Goal: Task Accomplishment & Management: Complete application form

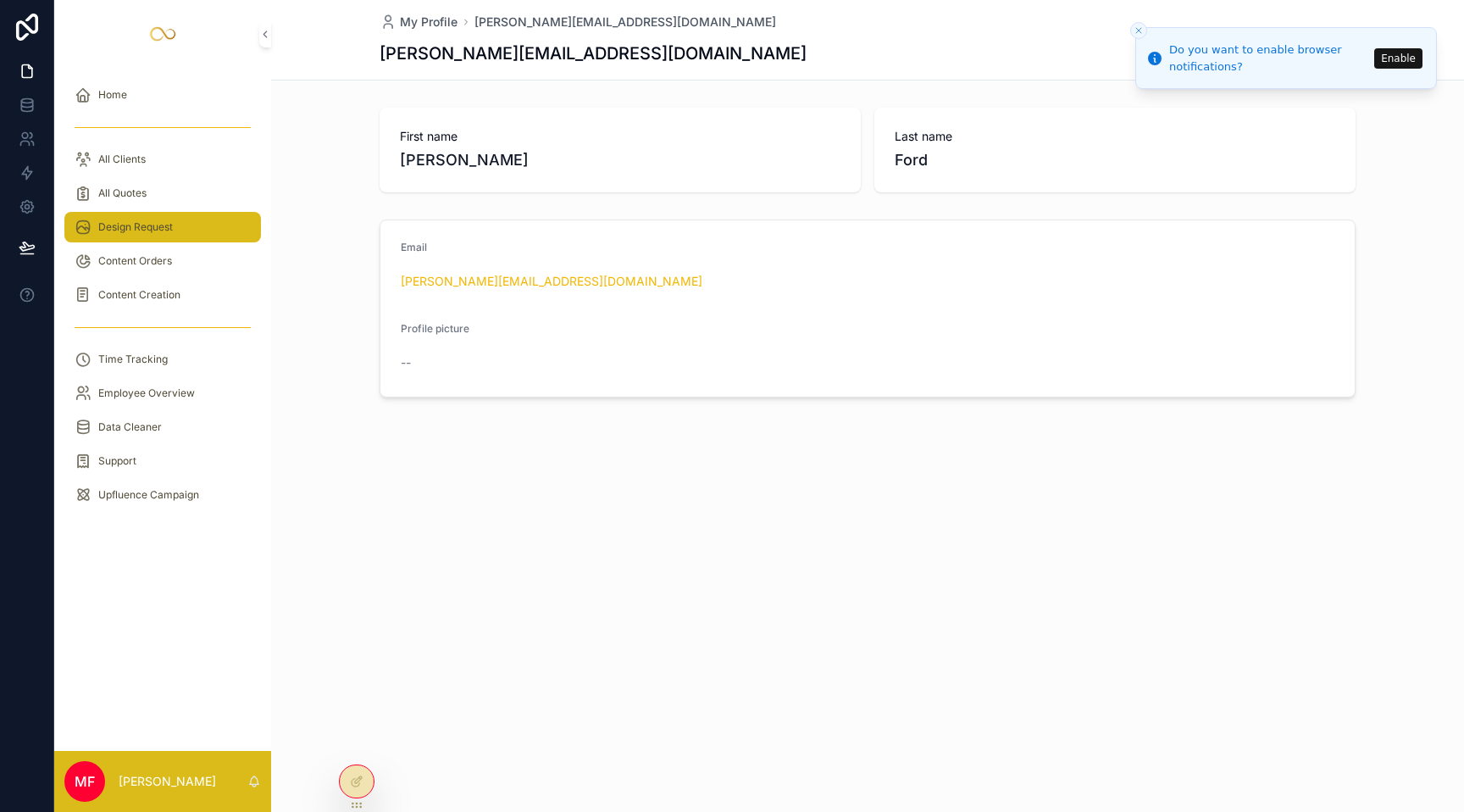
click at [141, 236] on div "Design Request" at bounding box center [163, 227] width 176 height 27
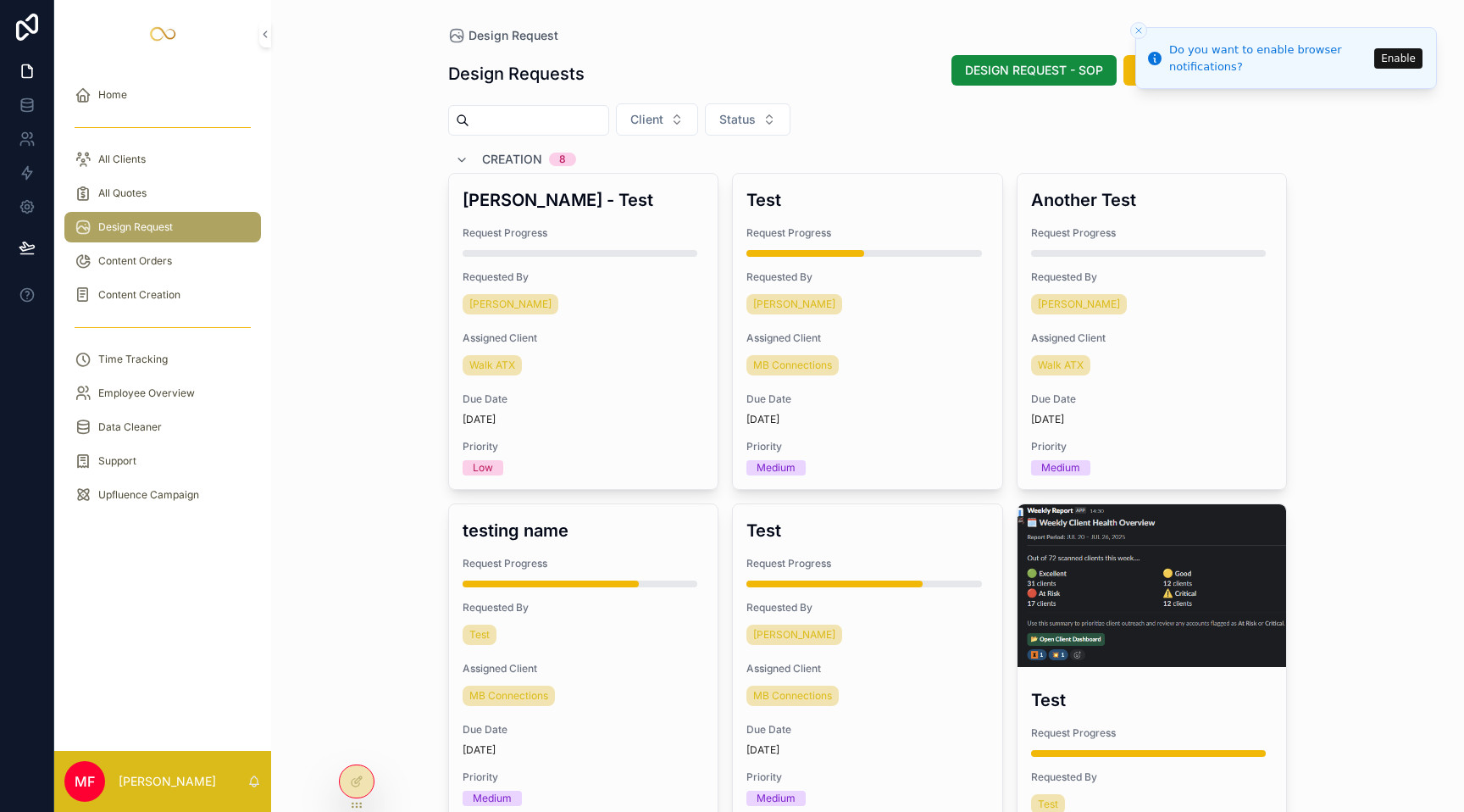
drag, startPoint x: 448, startPoint y: 74, endPoint x: 594, endPoint y: 74, distance: 146.0
click at [594, 74] on div "Design Requests DESIGN REQUEST - SOP Add Design Request" at bounding box center [868, 73] width 840 height 39
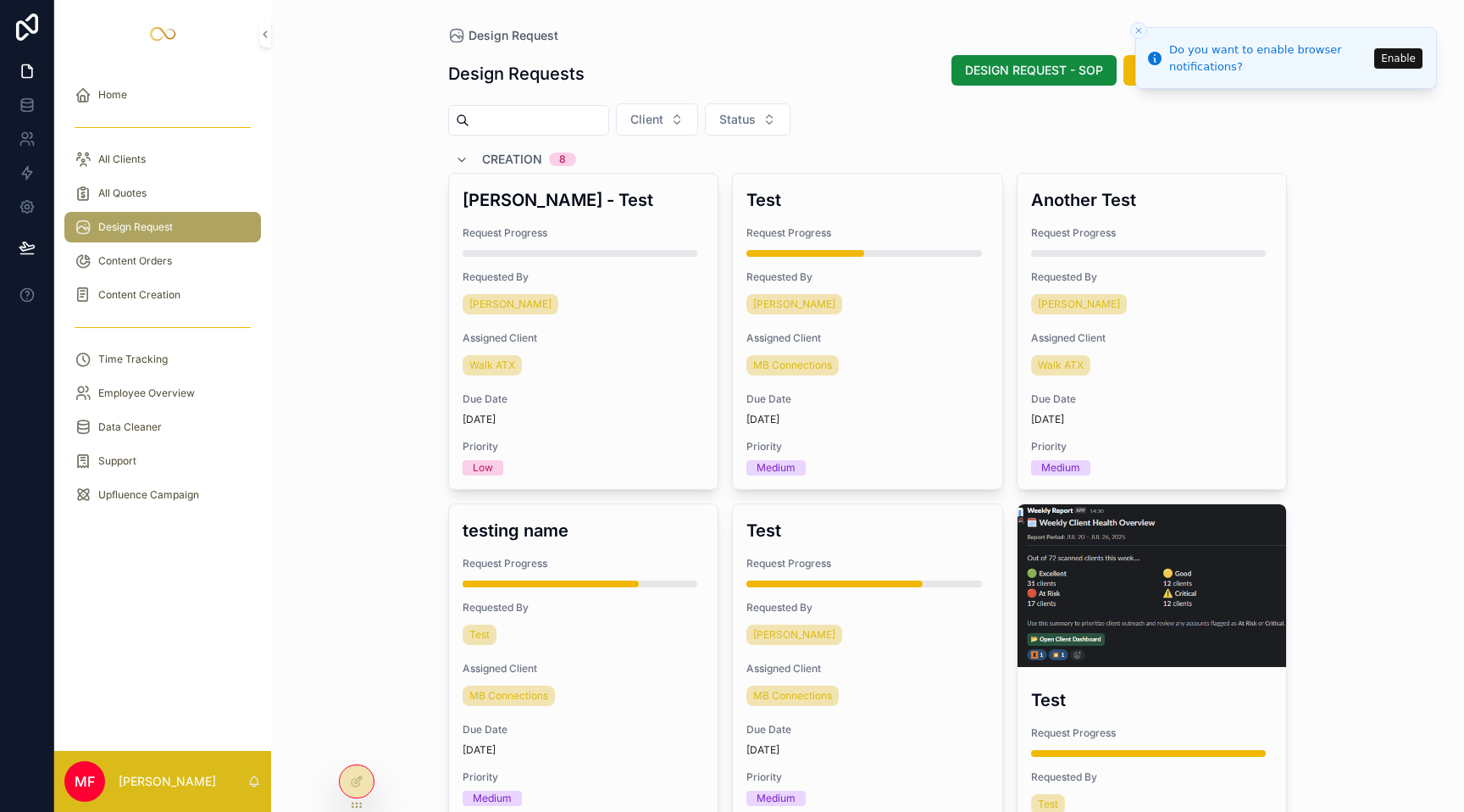
click at [736, 61] on div "Design Requests DESIGN REQUEST - SOP Add Design Request" at bounding box center [868, 73] width 840 height 39
click at [1140, 33] on icon "Close toast" at bounding box center [1139, 30] width 10 height 10
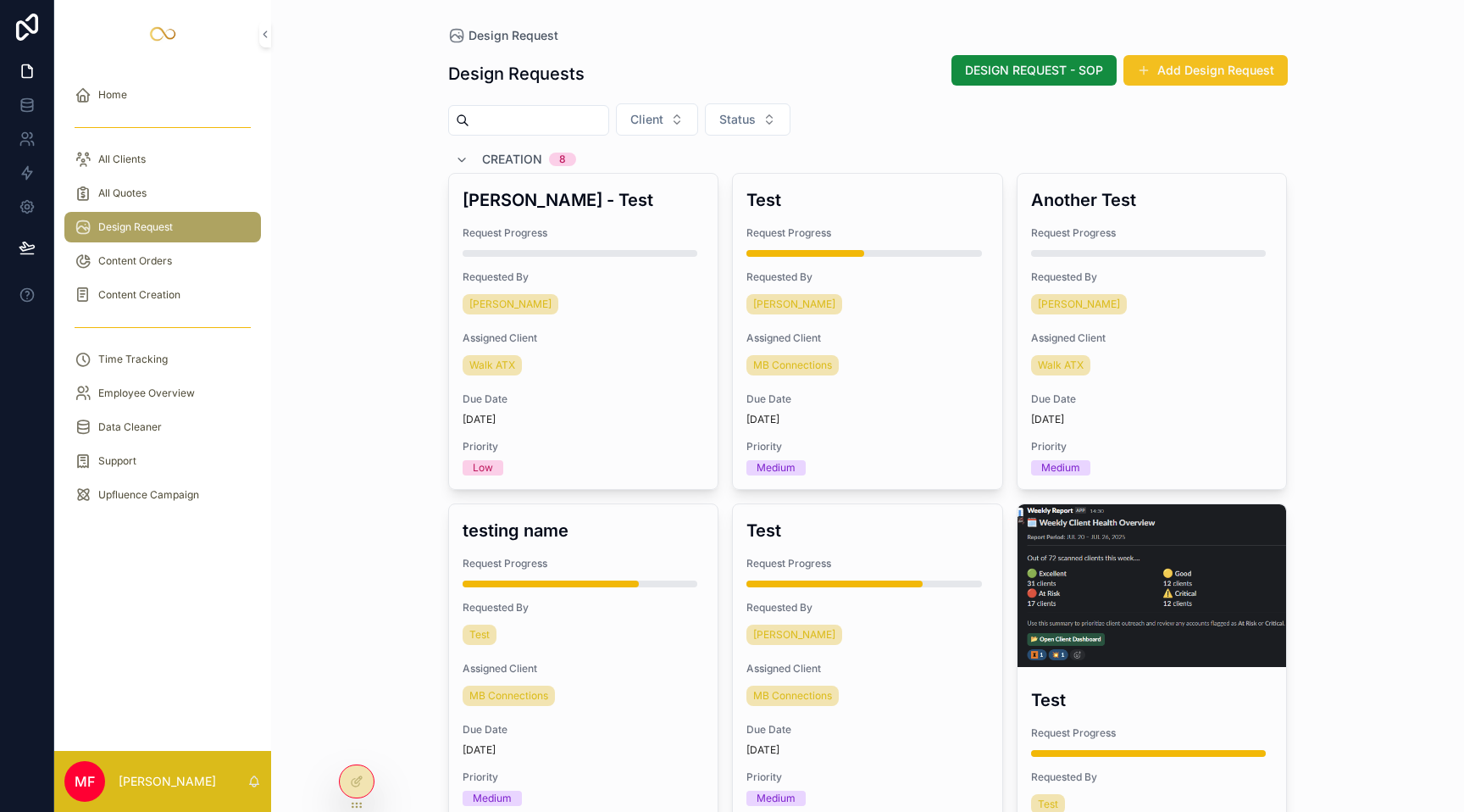
click at [1190, 59] on button "Add Design Request" at bounding box center [1206, 70] width 165 height 30
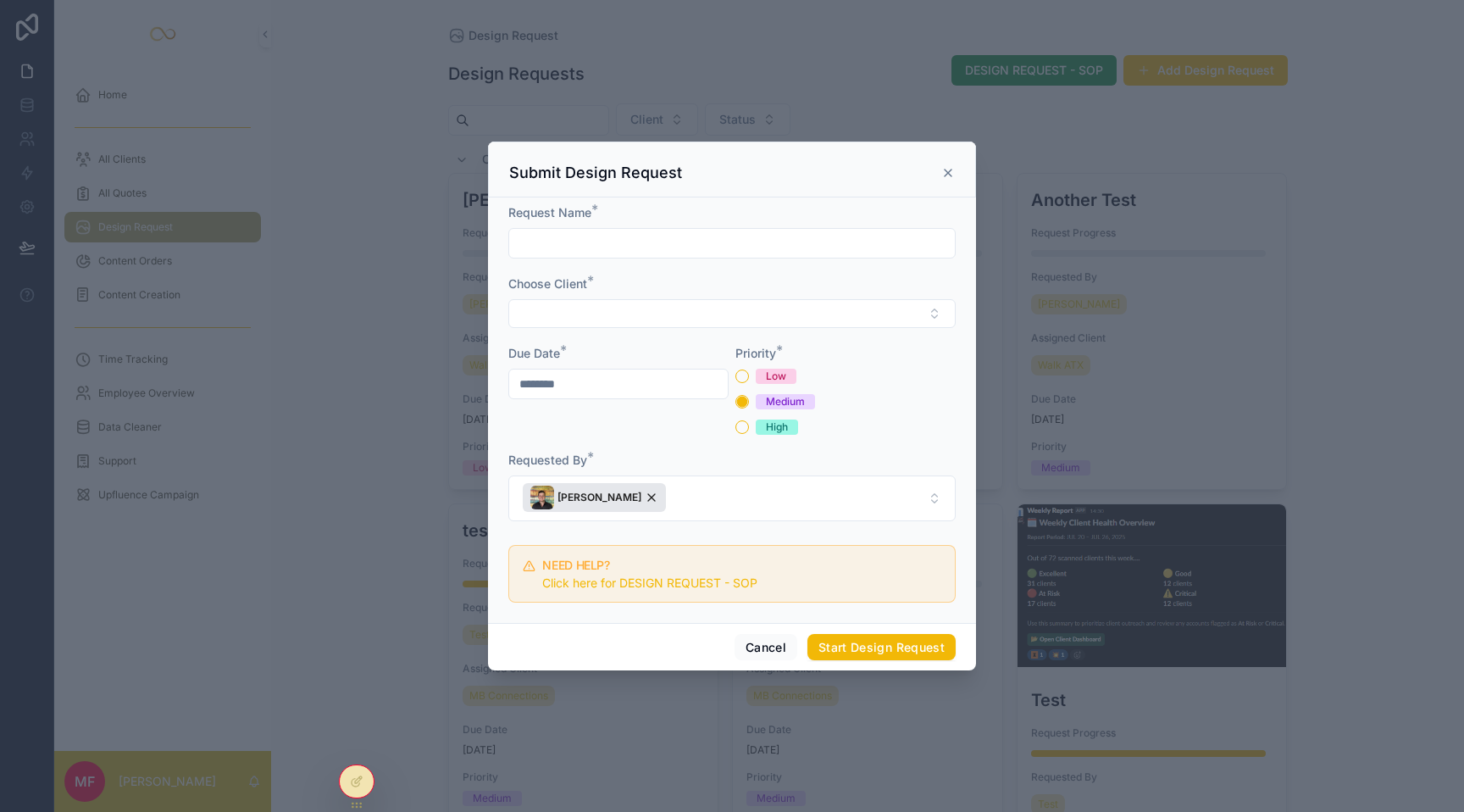
click at [607, 257] on div "scrollable content" at bounding box center [732, 243] width 447 height 30
click at [591, 244] on input "scrollable content" at bounding box center [732, 242] width 446 height 24
type input "****"
click at [625, 328] on form "Request Name * **** Choose Client * Due Date * ******** Priority * Low Medium H…" at bounding box center [732, 406] width 447 height 405
click at [640, 320] on button "Select Button" at bounding box center [732, 313] width 447 height 29
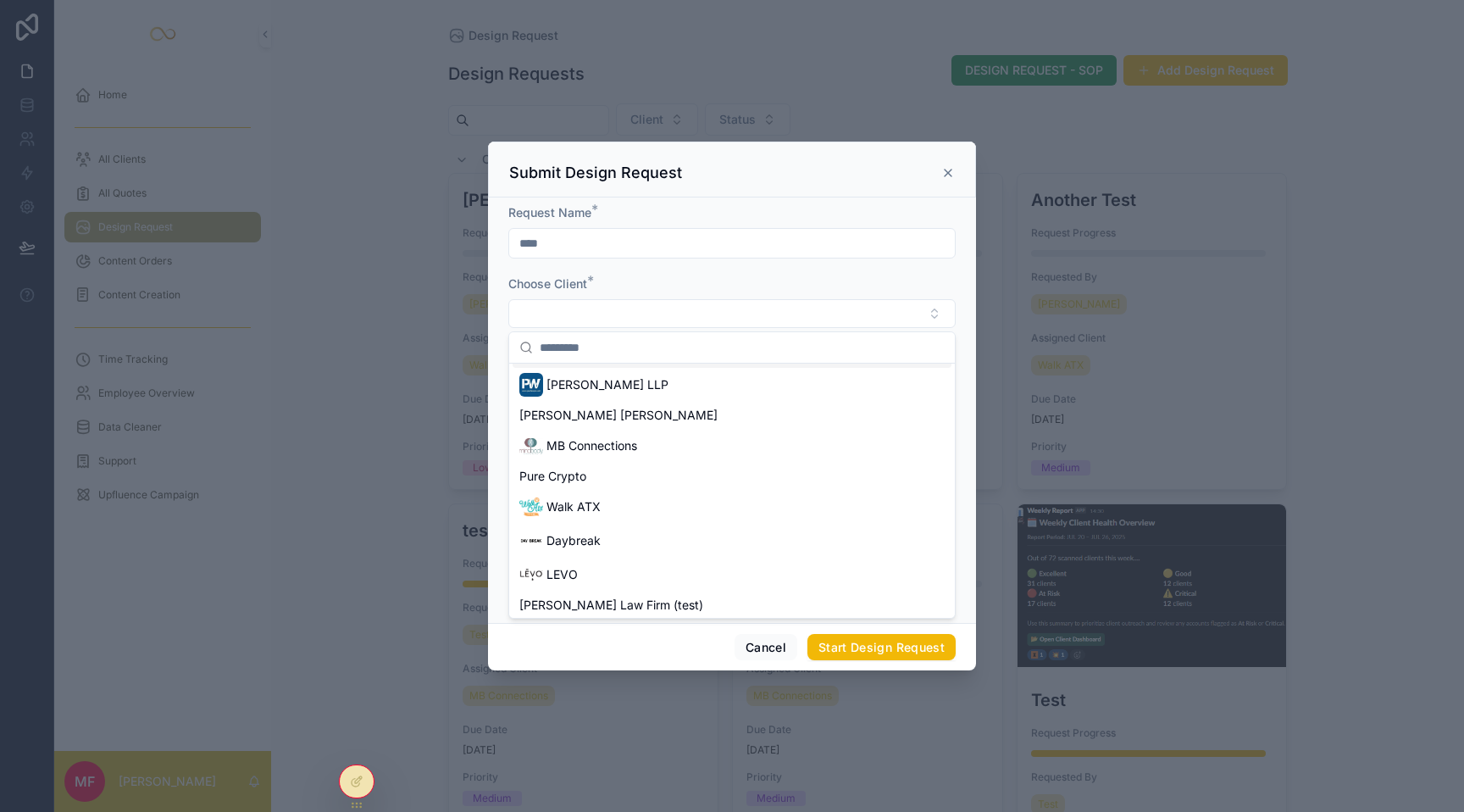
scroll to position [98, 0]
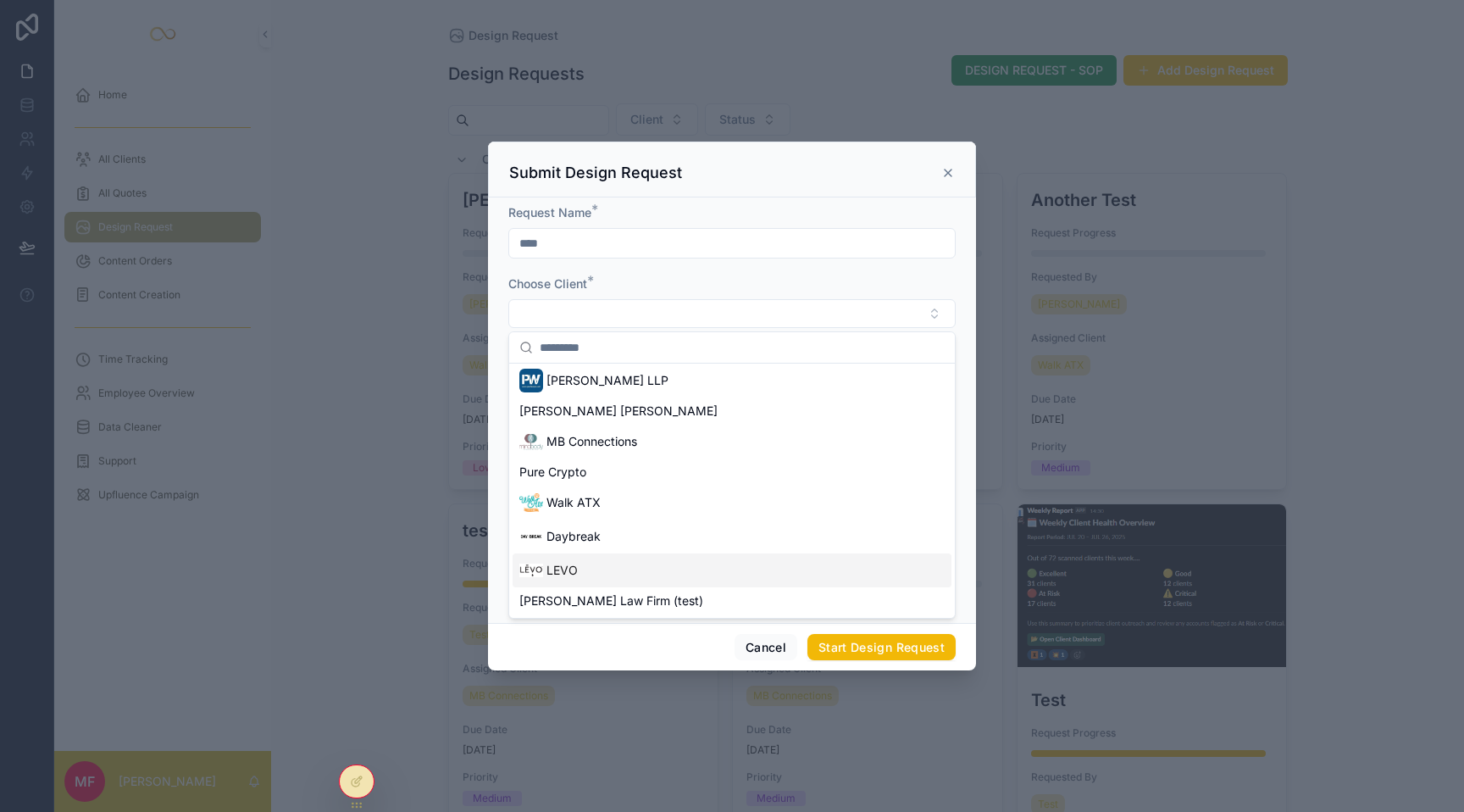
click at [571, 577] on span "LEVO" at bounding box center [562, 570] width 31 height 17
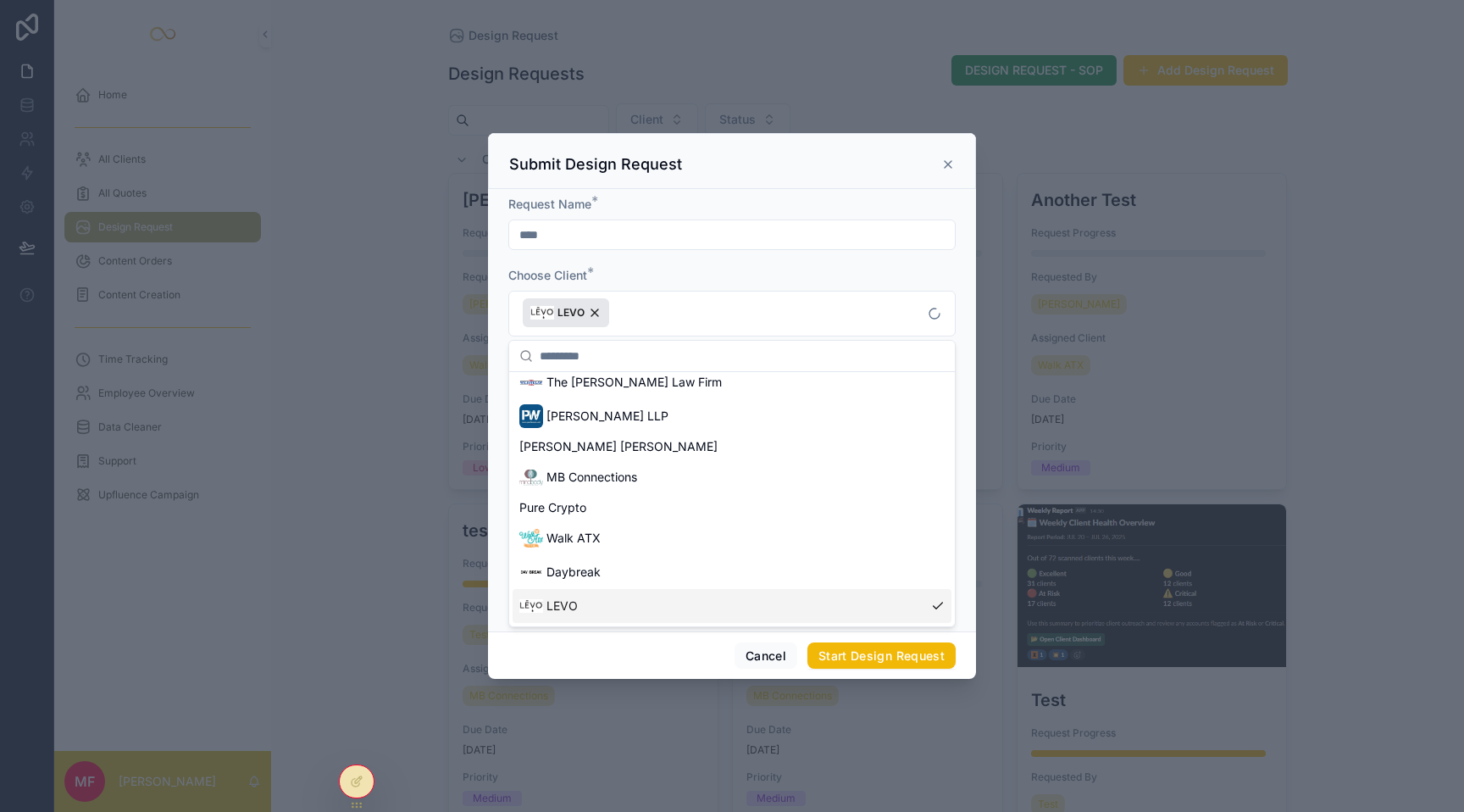
scroll to position [125, 0]
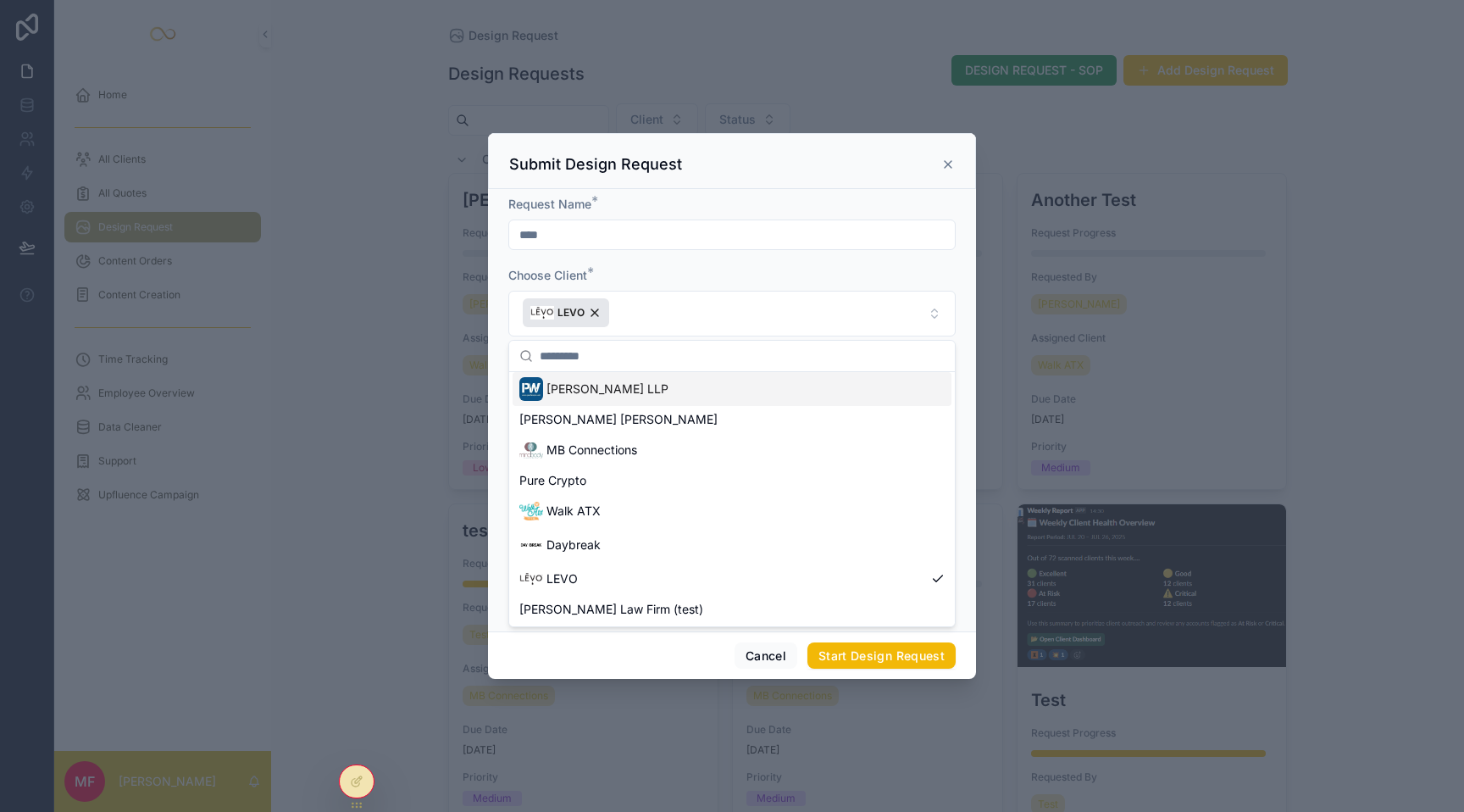
click at [773, 273] on div "Choose Client *" at bounding box center [732, 274] width 447 height 17
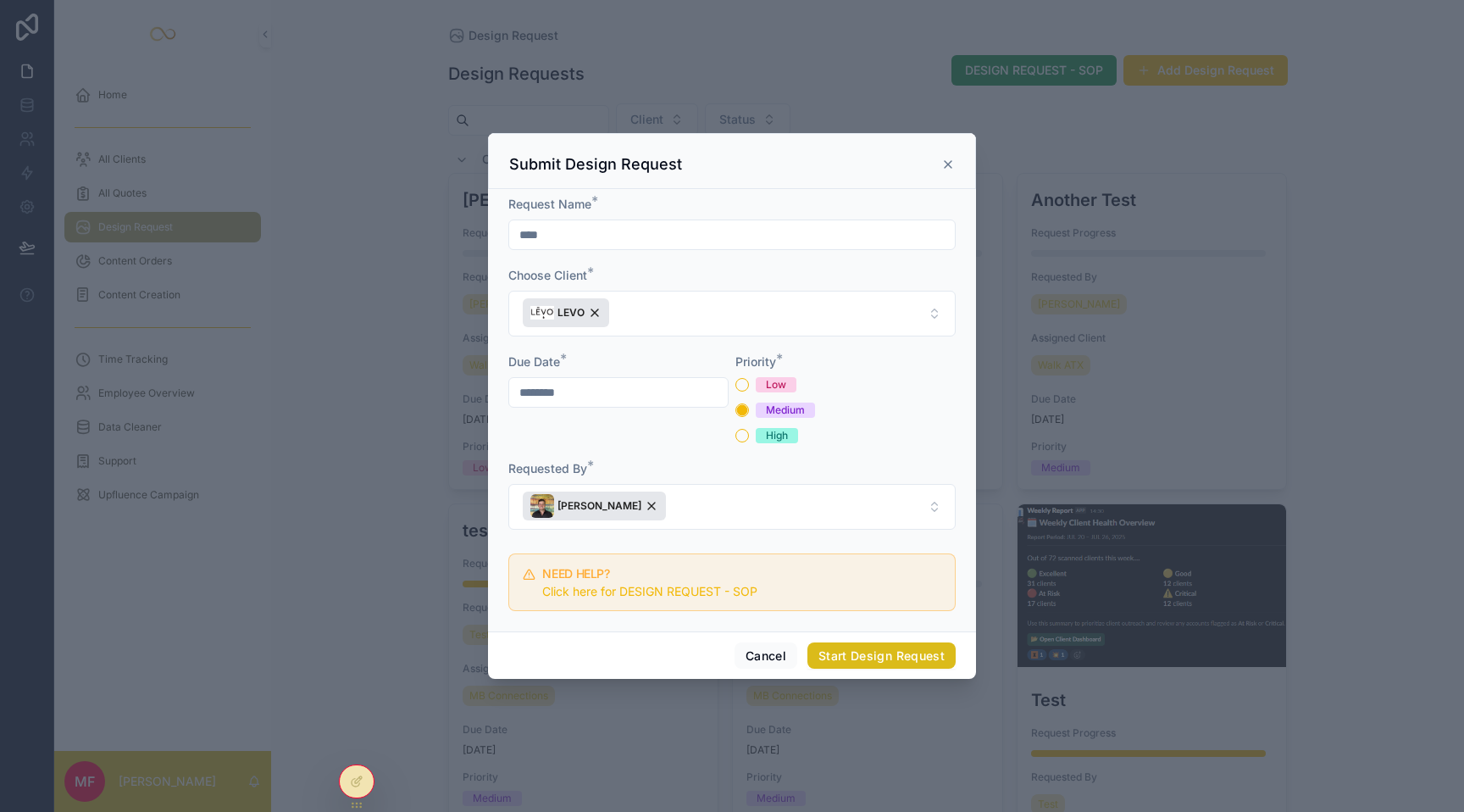
click at [895, 649] on button "Start Design Request" at bounding box center [882, 655] width 148 height 27
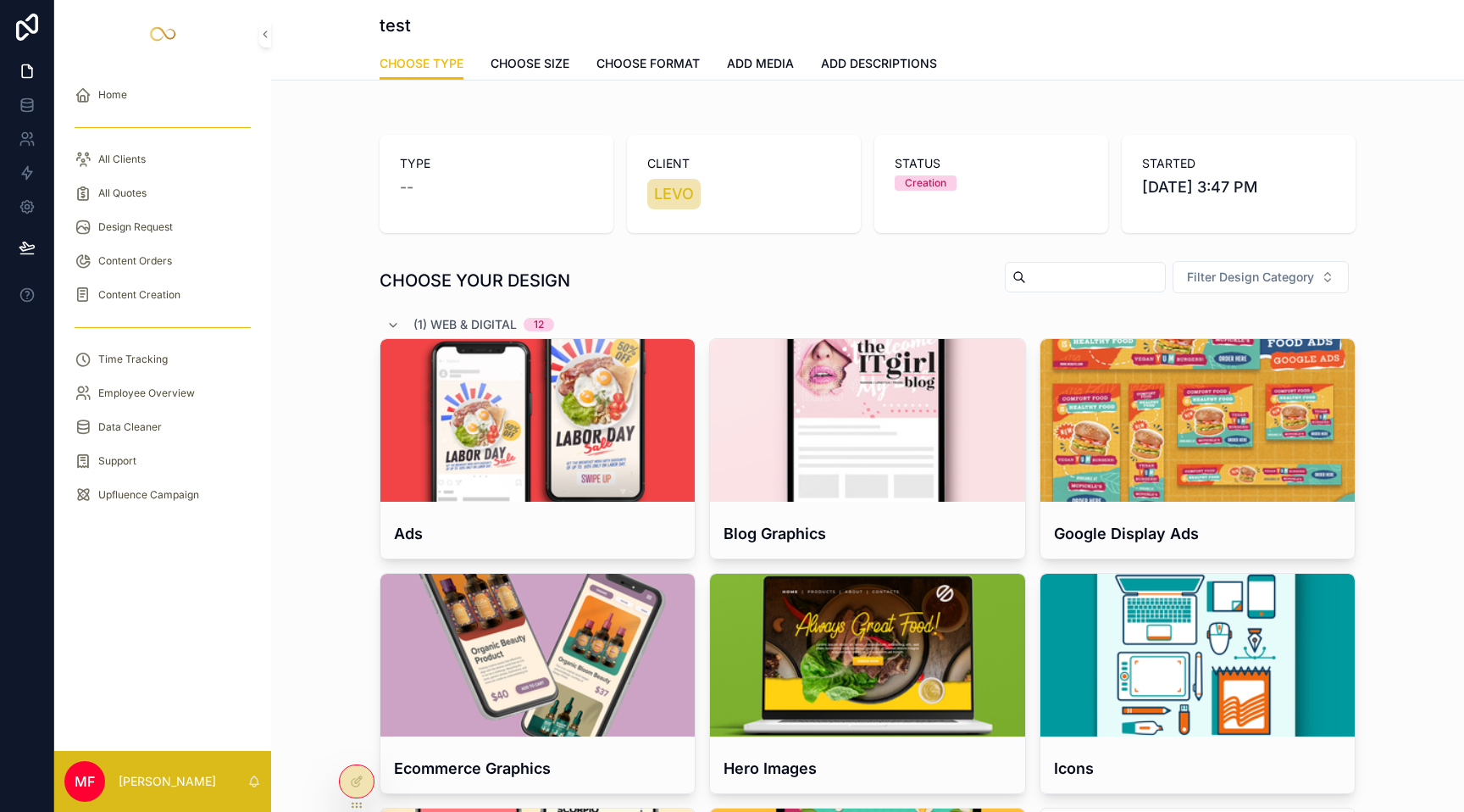
click at [698, 293] on div "CHOOSE YOUR DESIGN Filter Design Category" at bounding box center [868, 281] width 976 height 41
click at [571, 264] on div "CHOOSE YOUR DESIGN Filter Design Category" at bounding box center [868, 281] width 976 height 41
drag, startPoint x: 570, startPoint y: 275, endPoint x: 383, endPoint y: 276, distance: 187.0
click at [383, 276] on h1 "CHOOSE YOUR DESIGN" at bounding box center [475, 280] width 191 height 24
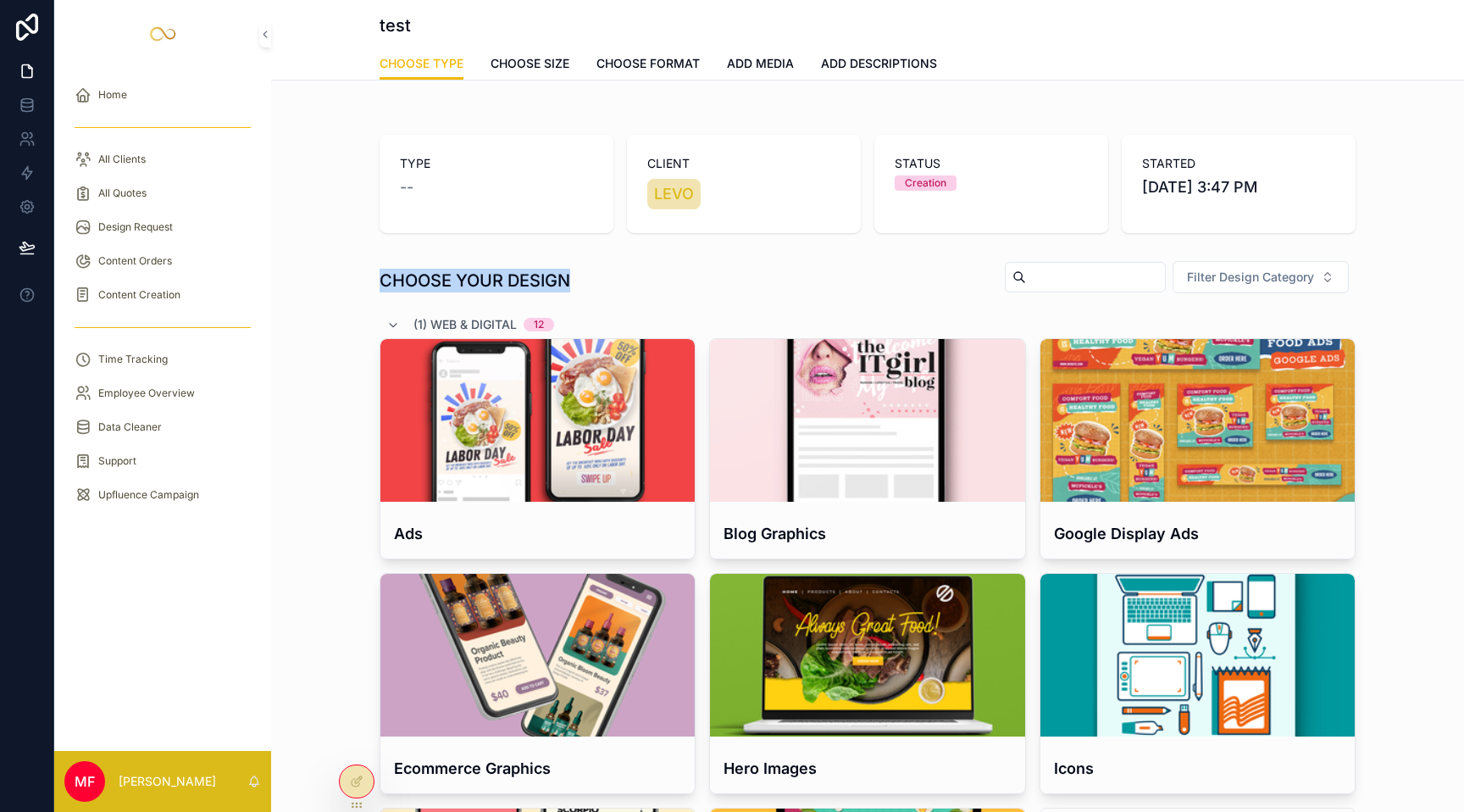
click at [383, 276] on h1 "CHOOSE YOUR DESIGN" at bounding box center [475, 280] width 191 height 24
